Goal: Find specific page/section: Find specific page/section

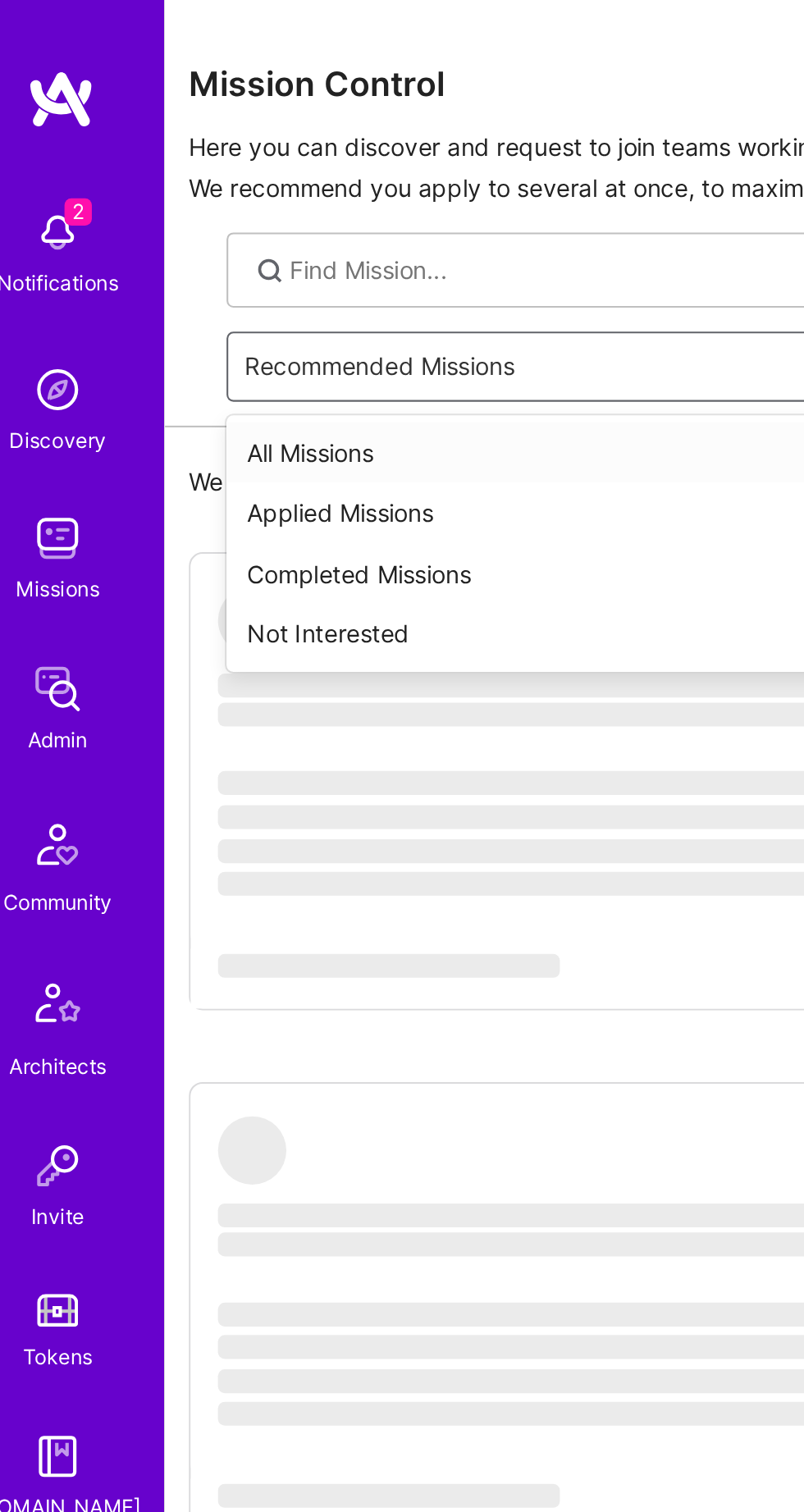
click at [227, 212] on div "All Missions" at bounding box center [451, 217] width 645 height 30
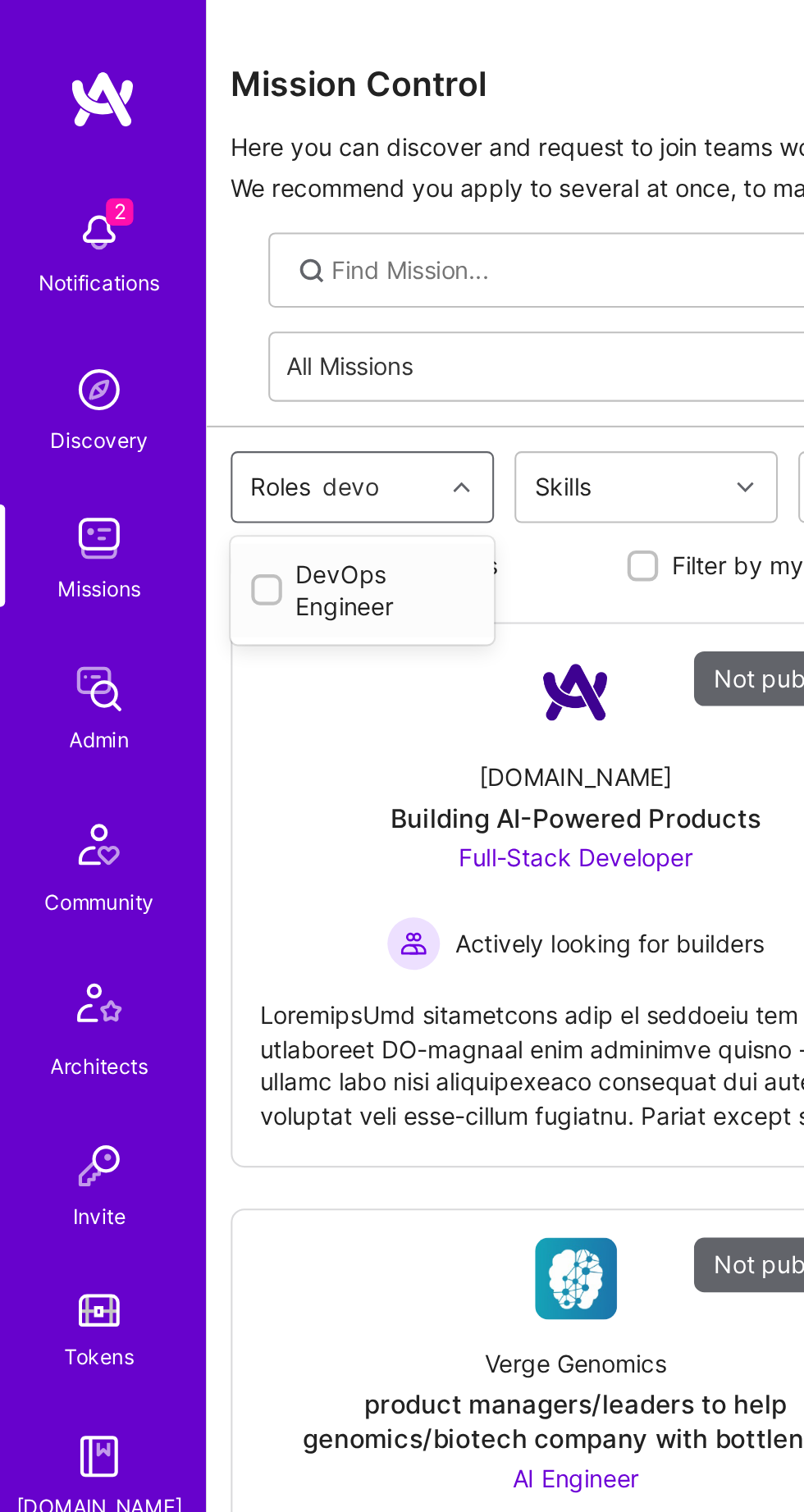
type input "devo"
click at [178, 279] on div "DevOps Engineer" at bounding box center [174, 283] width 107 height 32
type input "devo"
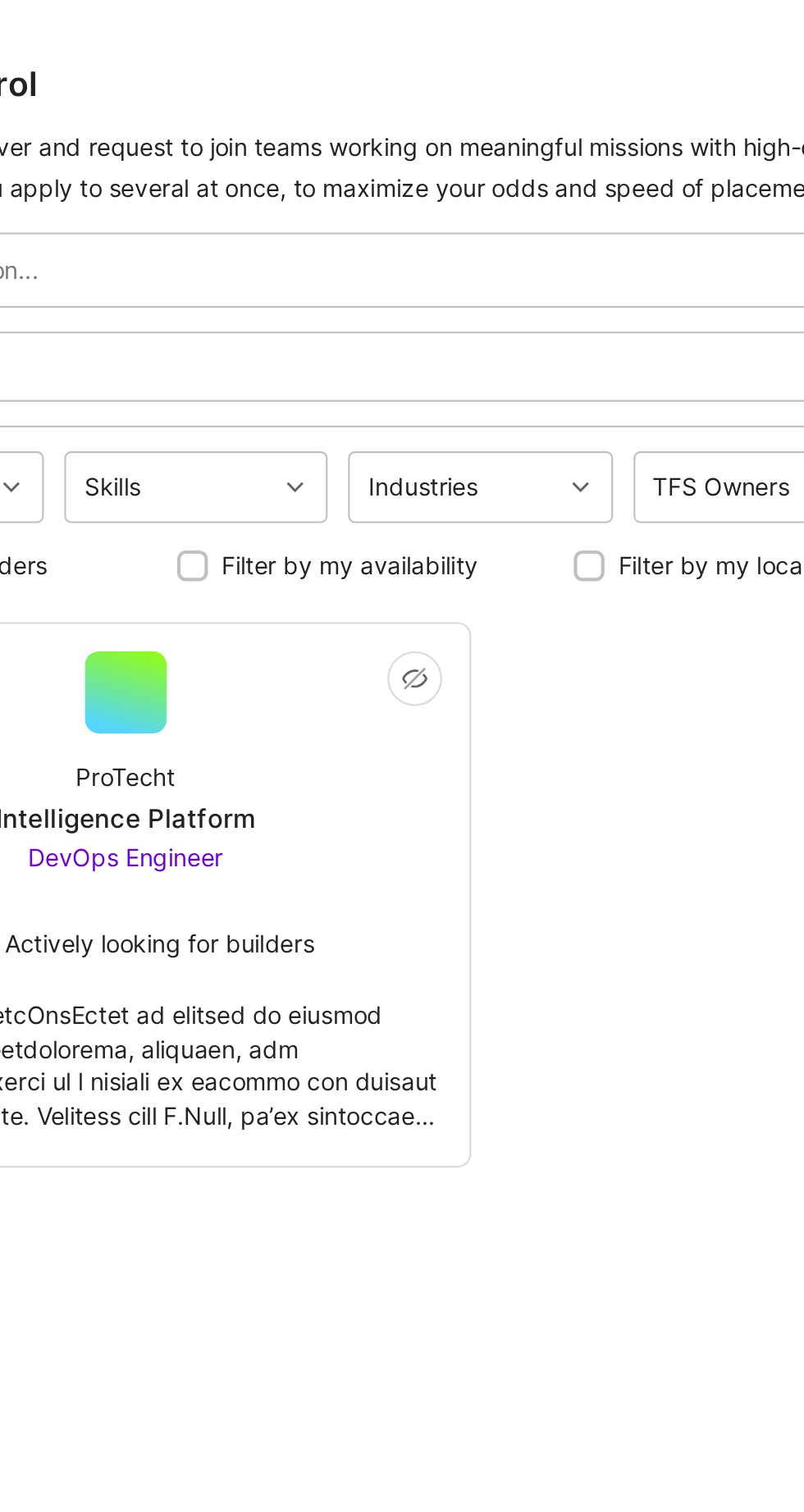
click at [362, 466] on div at bounding box center [277, 504] width 303 height 77
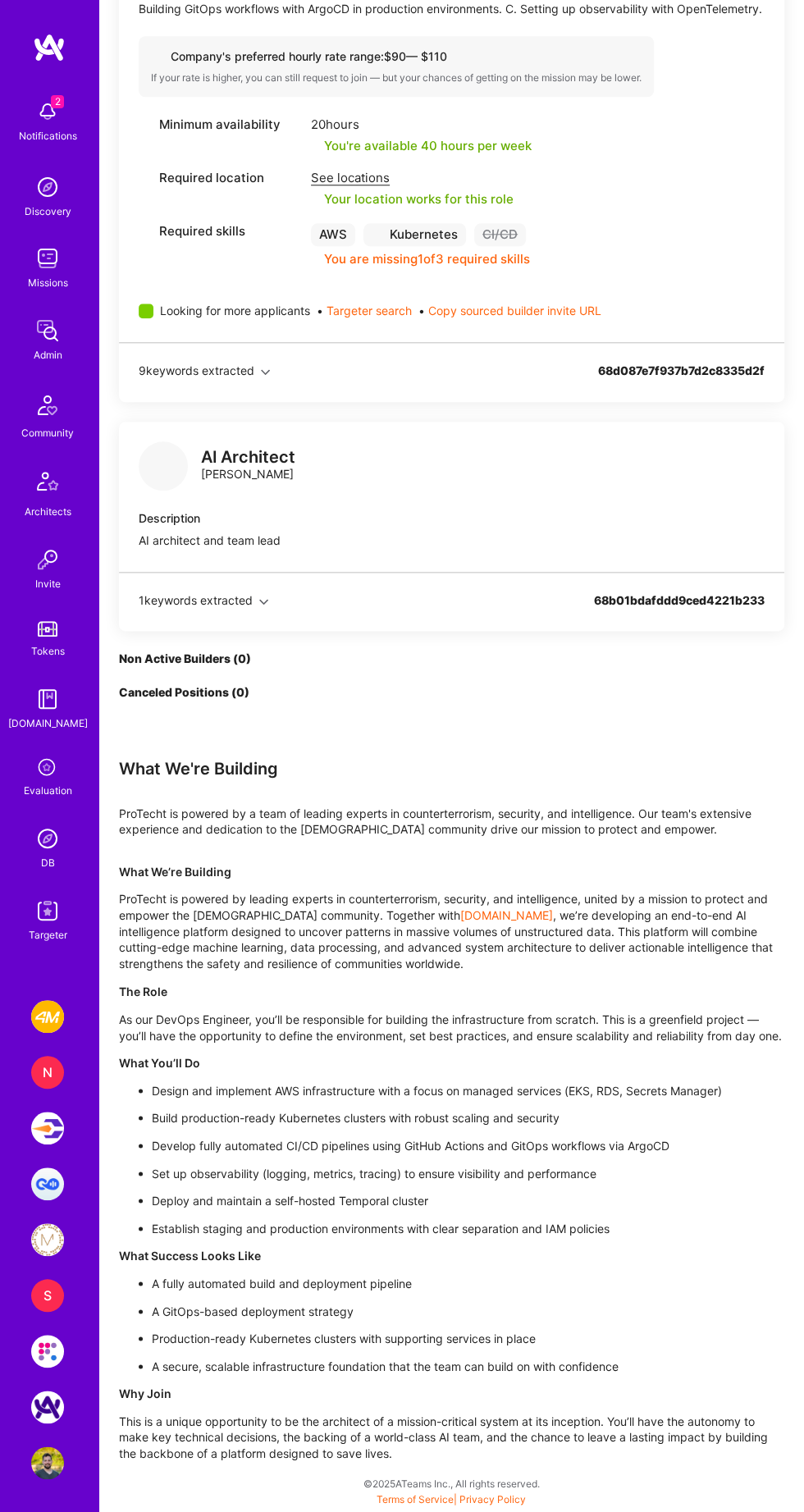
scroll to position [969, 0]
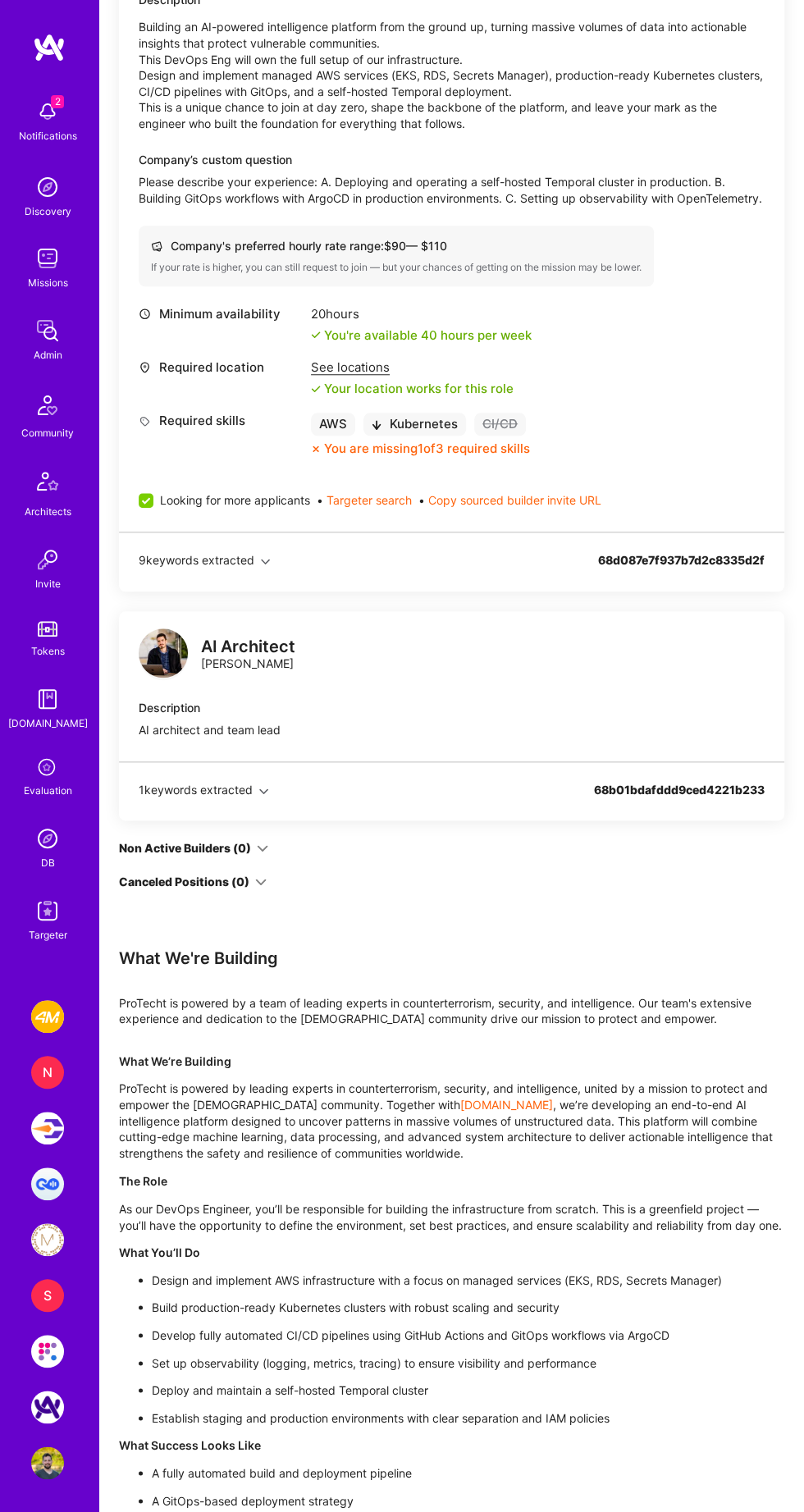
scroll to position [611, 0]
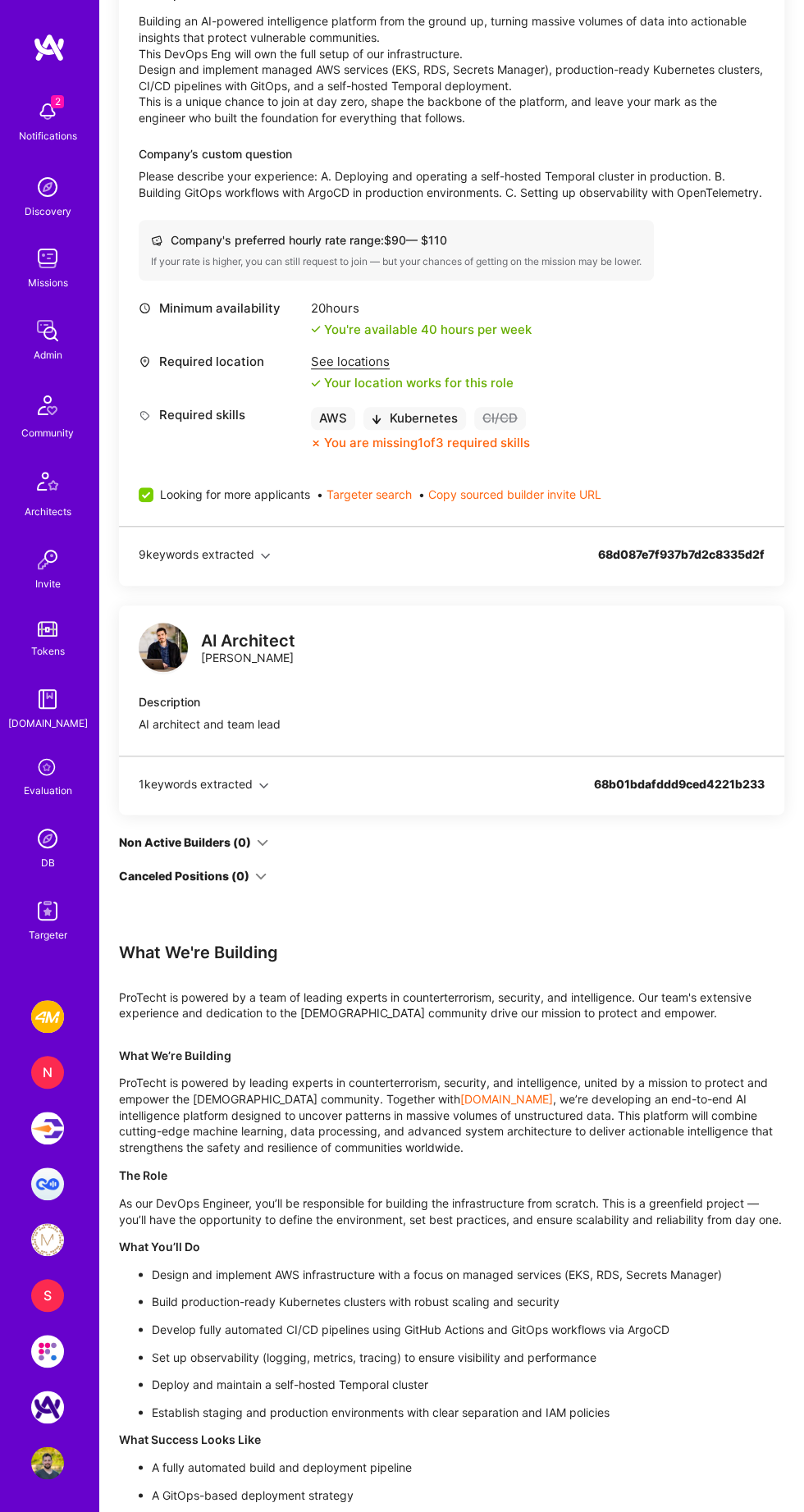
click at [267, 560] on icon "button" at bounding box center [265, 555] width 9 height 9
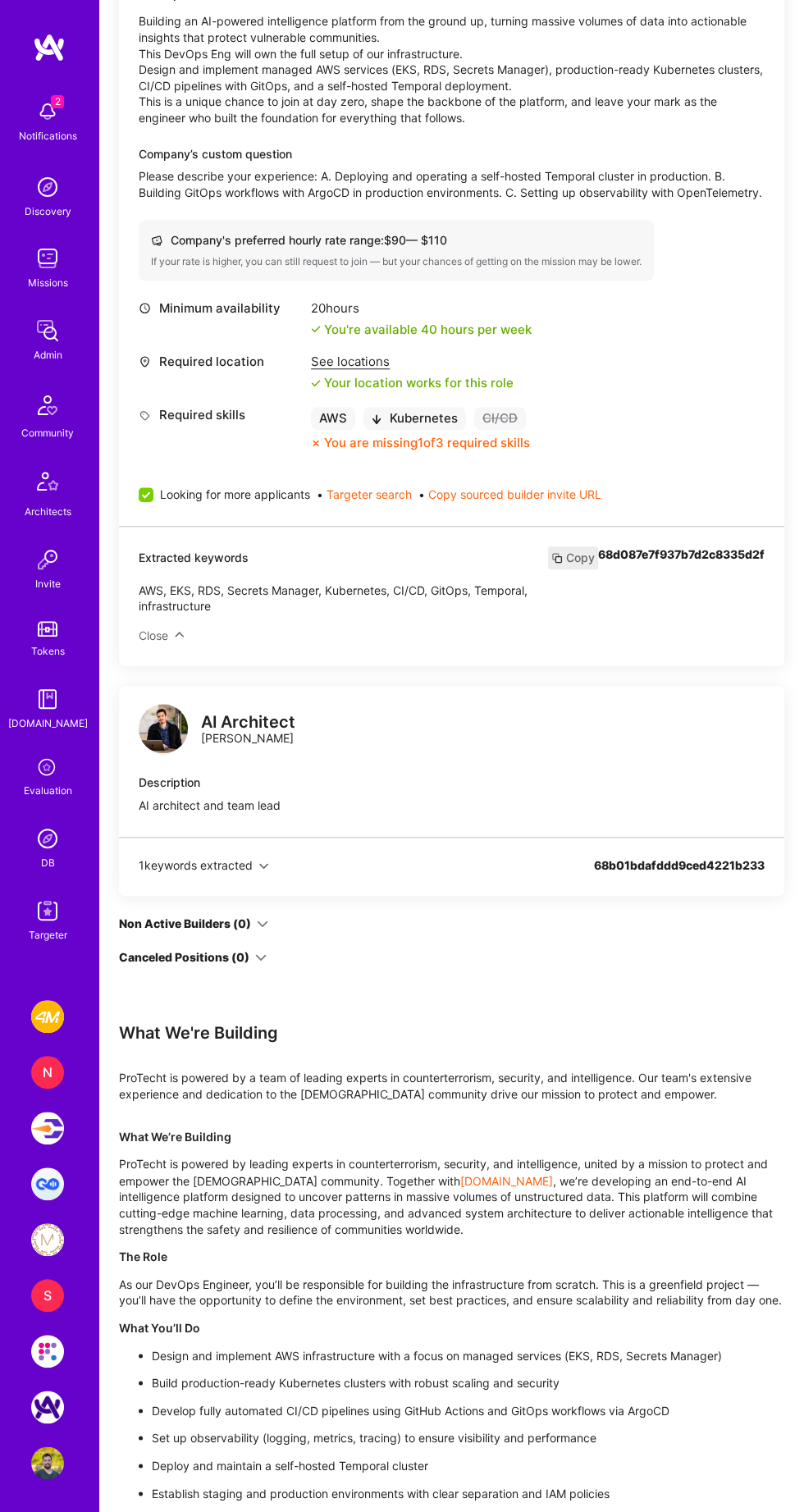
click at [179, 639] on icon "button" at bounding box center [178, 634] width 9 height 9
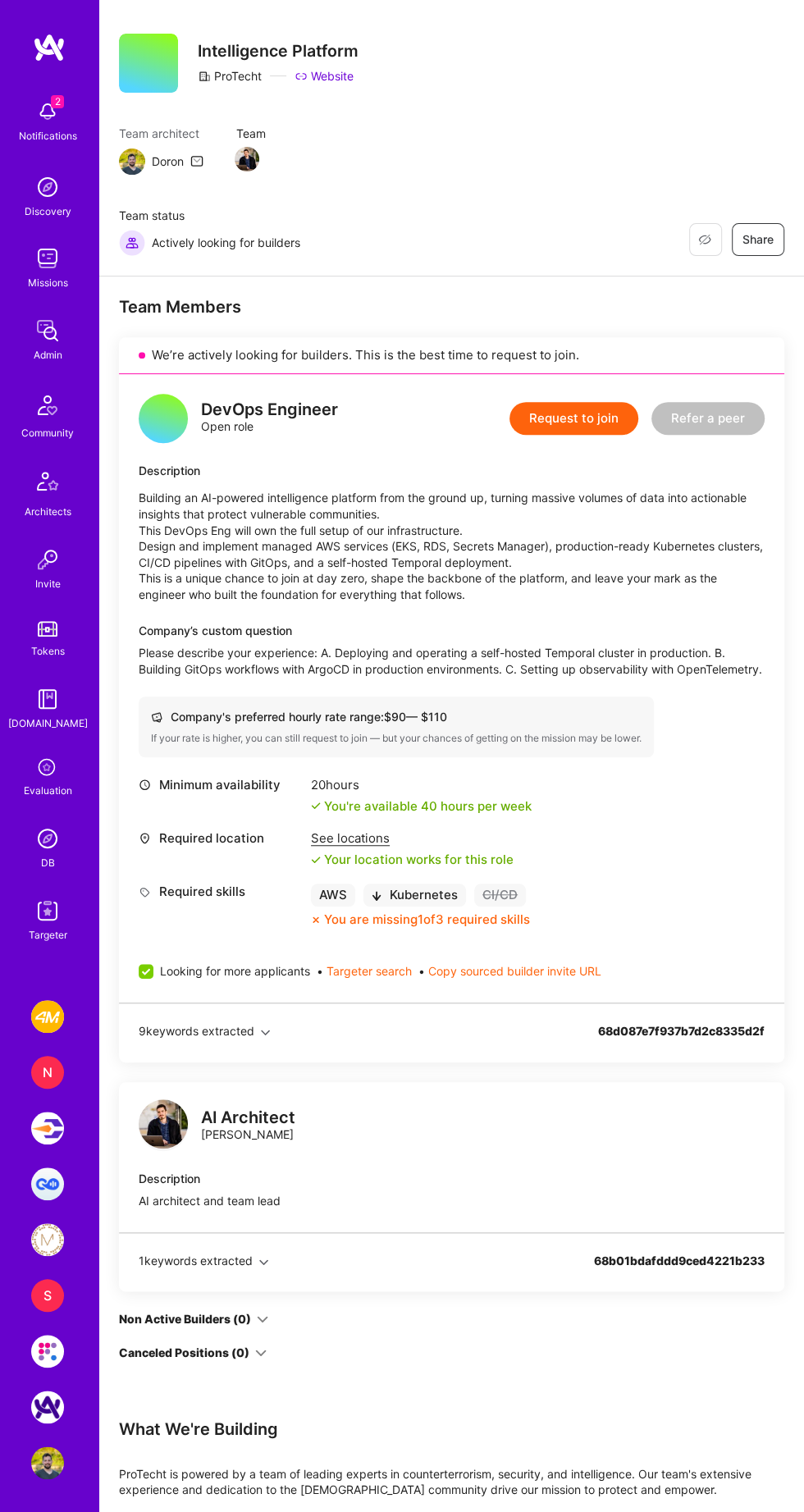
scroll to position [0, 0]
